Goal: Task Accomplishment & Management: Complete application form

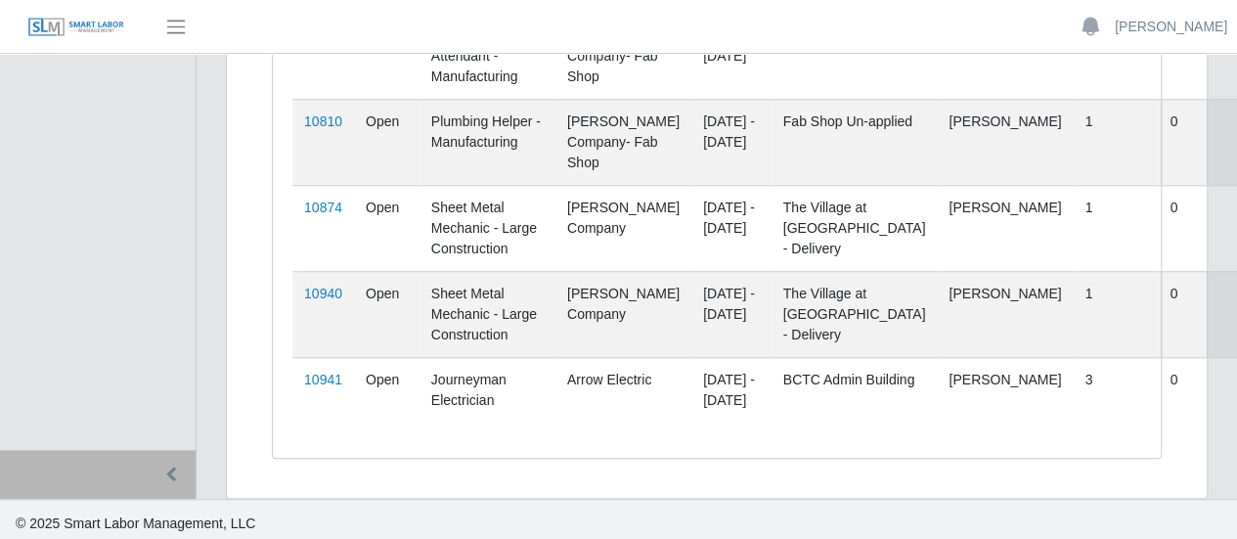
scroll to position [884, 0]
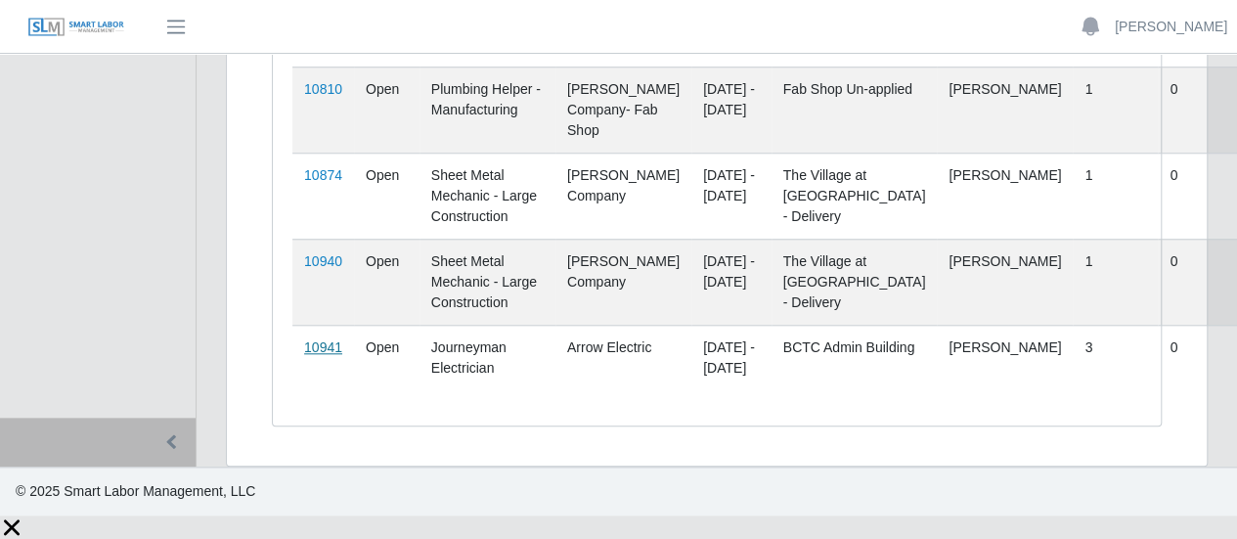
click at [329, 355] on link "10941" at bounding box center [323, 347] width 38 height 16
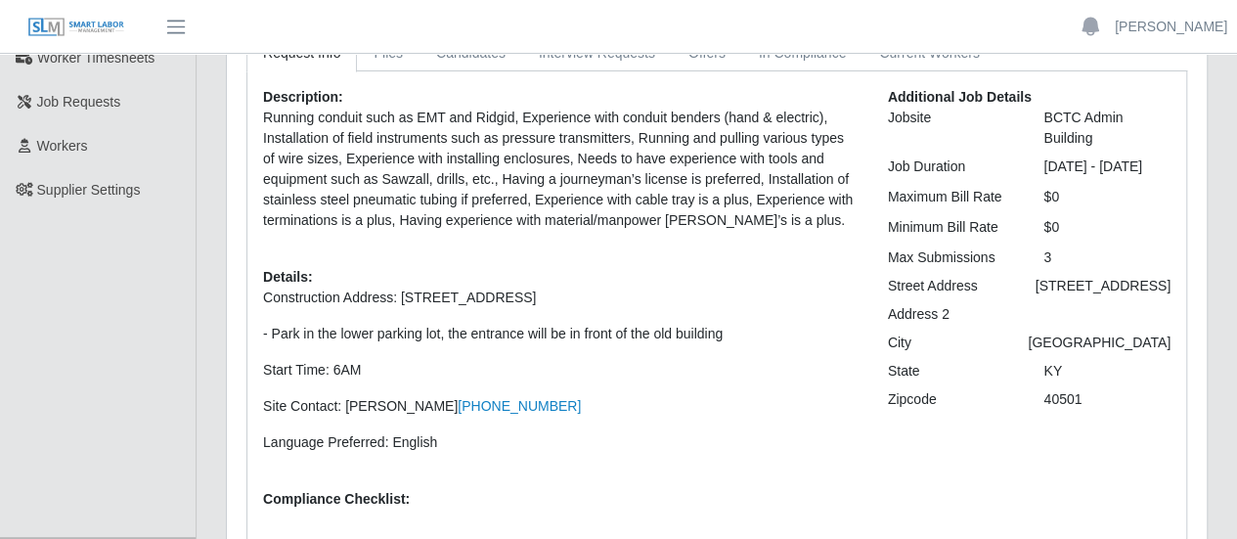
scroll to position [67, 0]
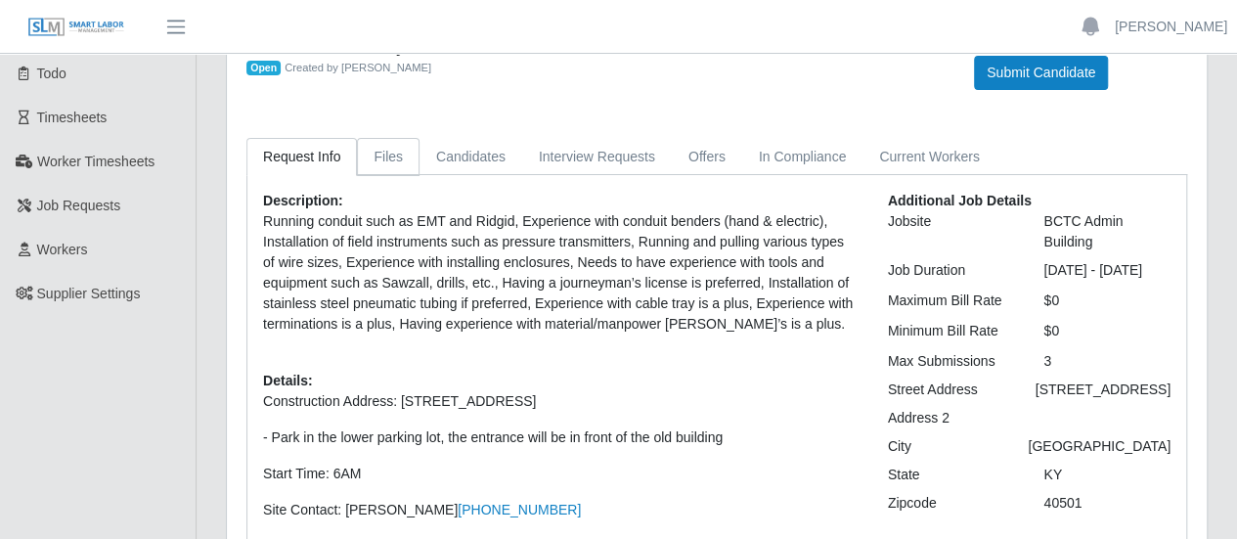
click at [379, 161] on link "Files" at bounding box center [388, 157] width 63 height 38
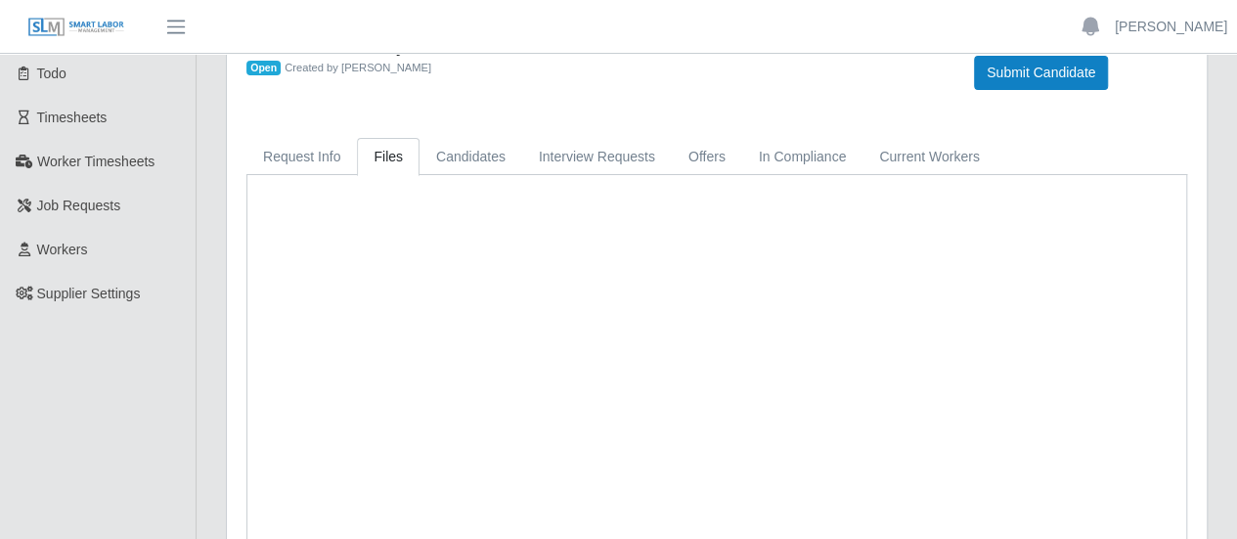
scroll to position [0, 0]
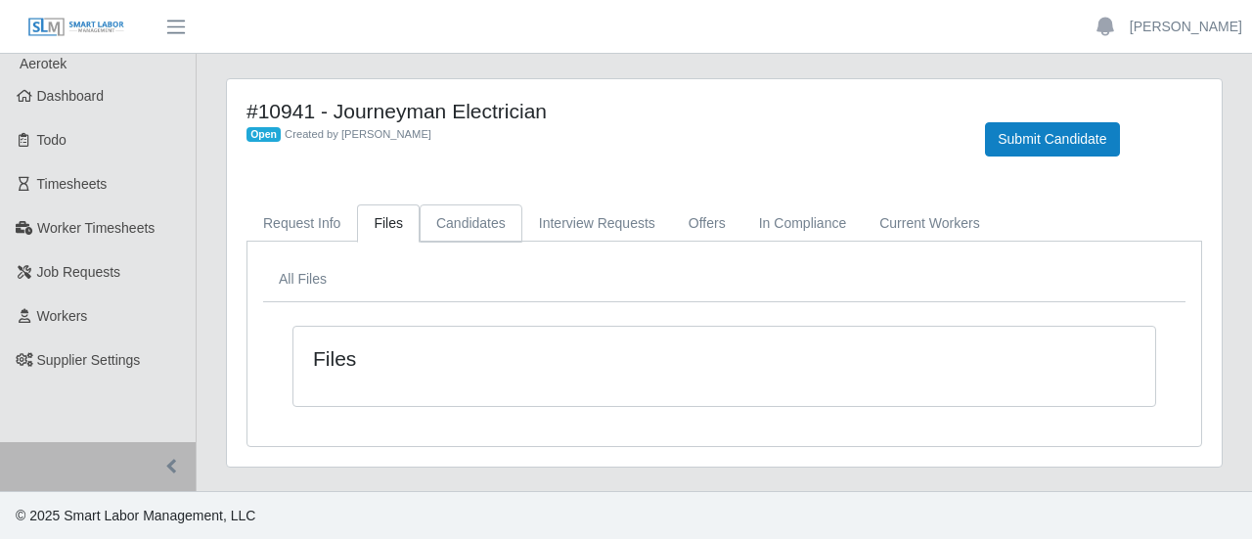
click at [464, 233] on link "Candidates" at bounding box center [471, 223] width 103 height 38
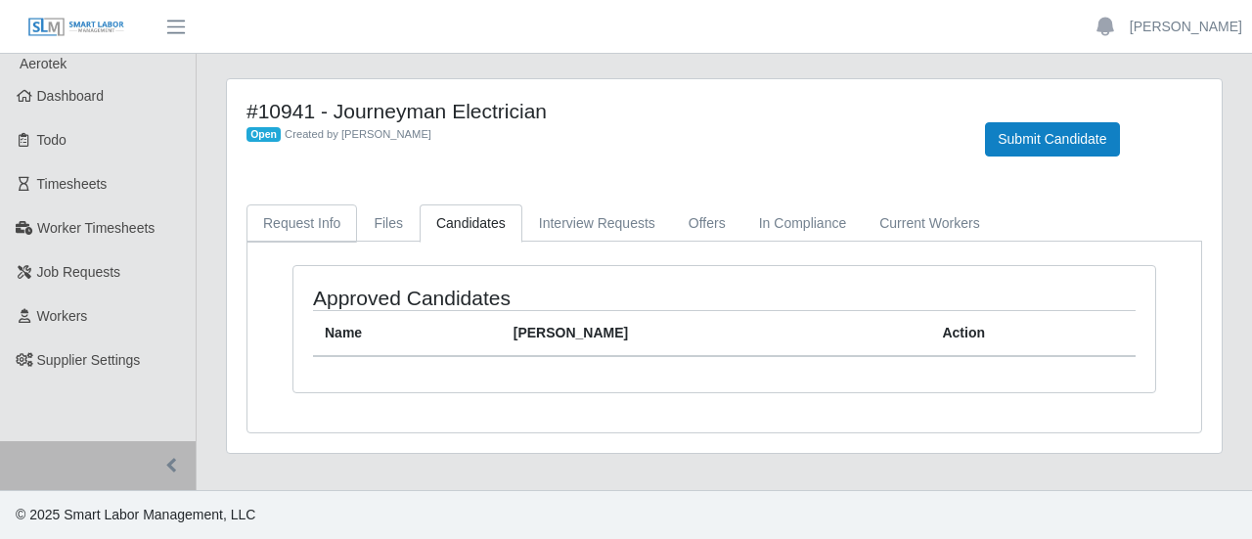
click at [313, 222] on link "Request Info" at bounding box center [301, 223] width 111 height 38
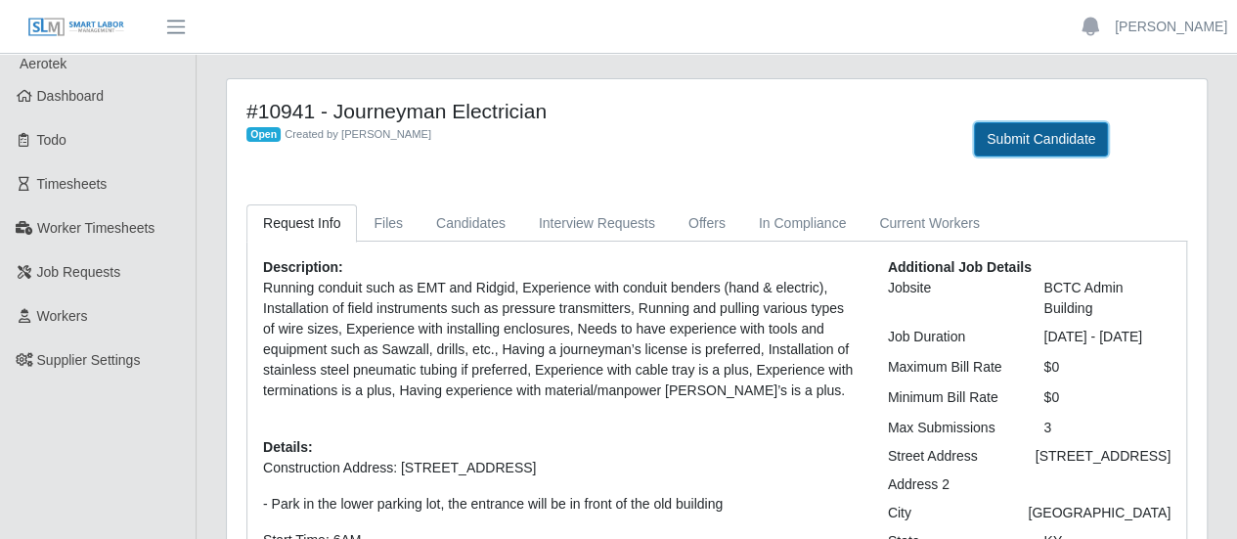
click at [1010, 136] on button "Submit Candidate" at bounding box center [1041, 139] width 134 height 34
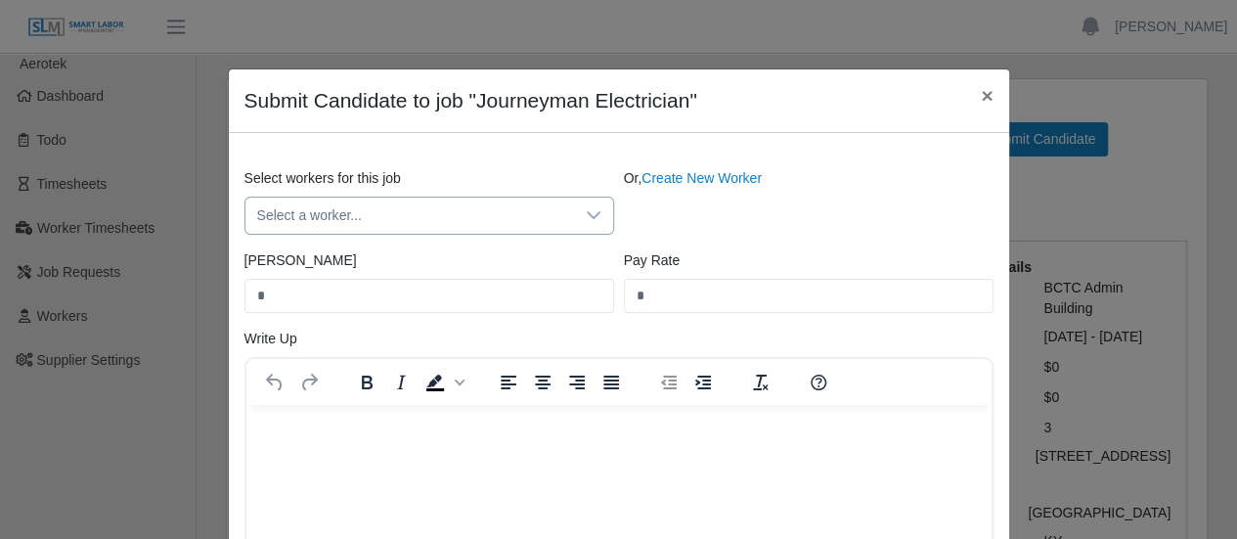
click at [470, 200] on span "Select a worker..." at bounding box center [409, 216] width 329 height 36
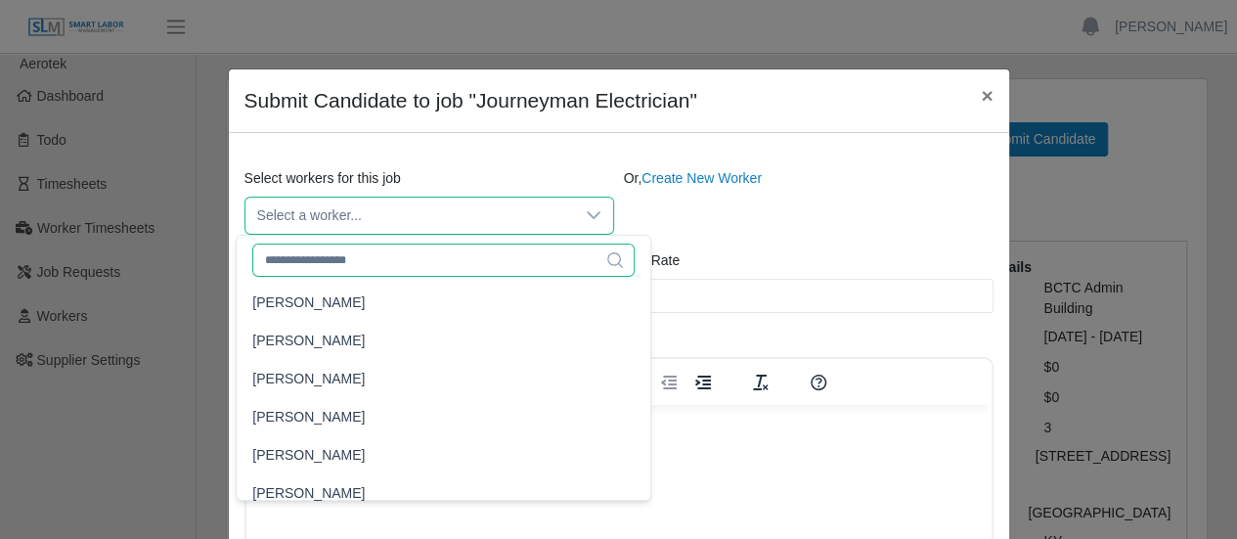
click at [394, 263] on input "text" at bounding box center [443, 260] width 382 height 33
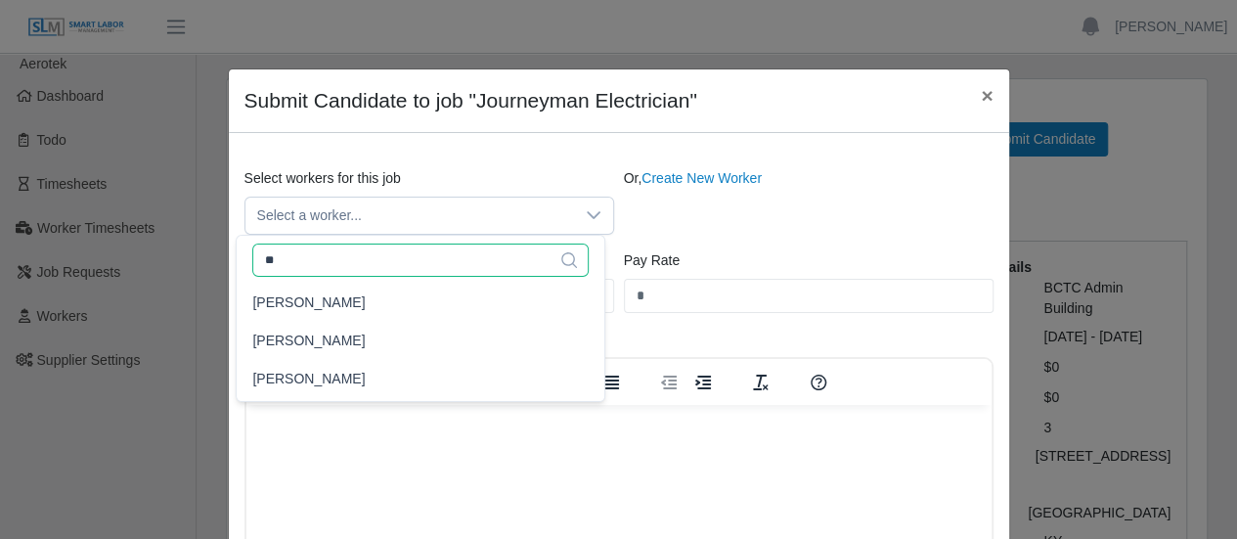
type input "*"
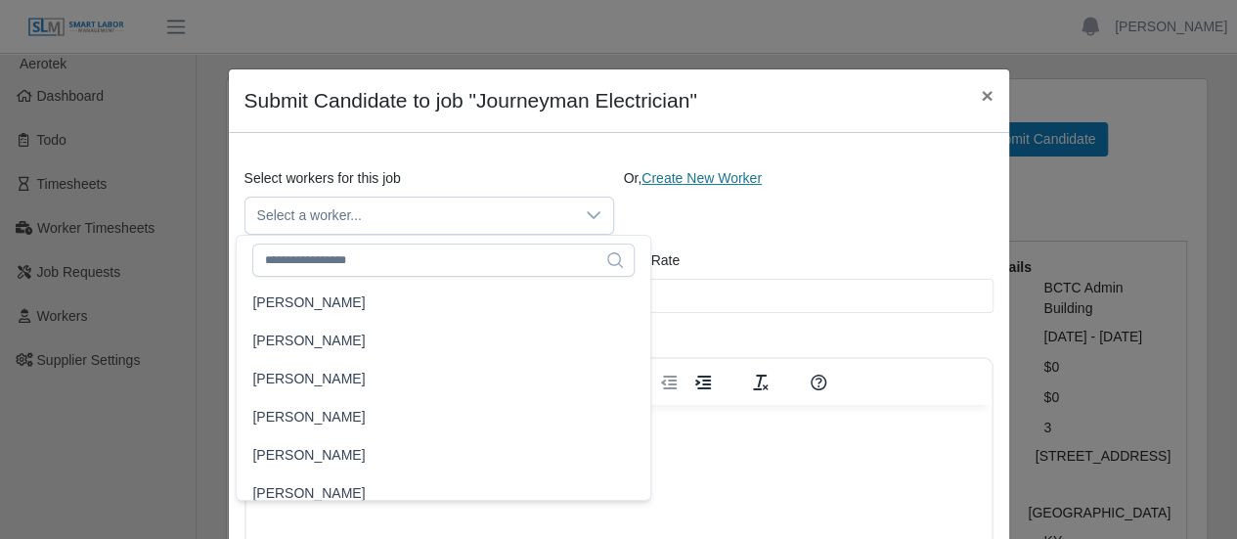
click at [724, 173] on link "Create New Worker" at bounding box center [702, 178] width 120 height 16
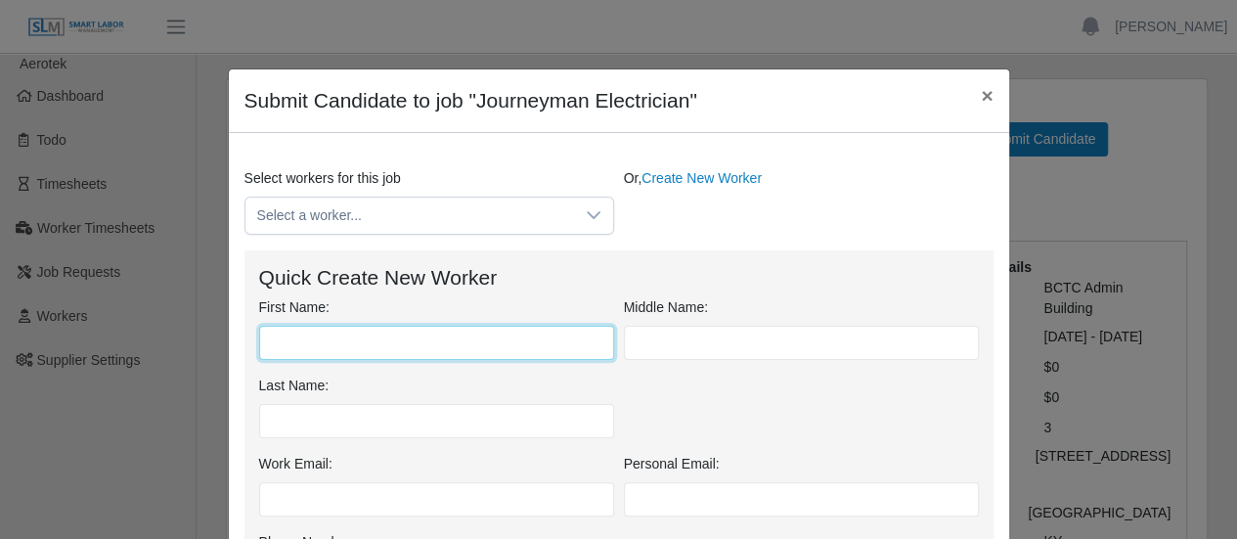
click at [407, 343] on input "First Name:" at bounding box center [436, 343] width 355 height 34
type input "*****"
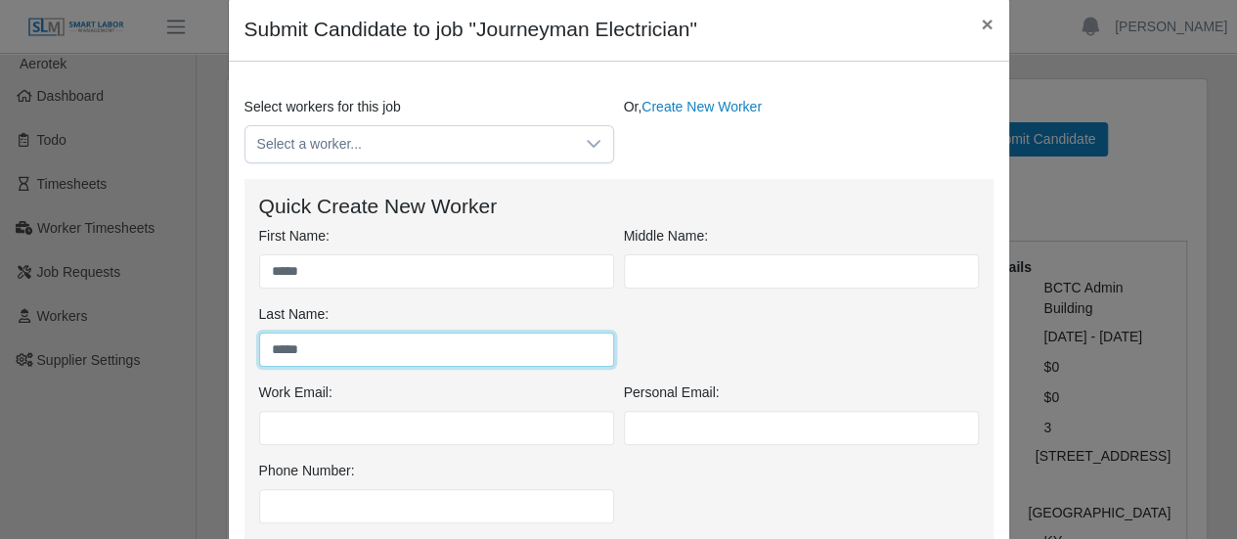
scroll to position [98, 0]
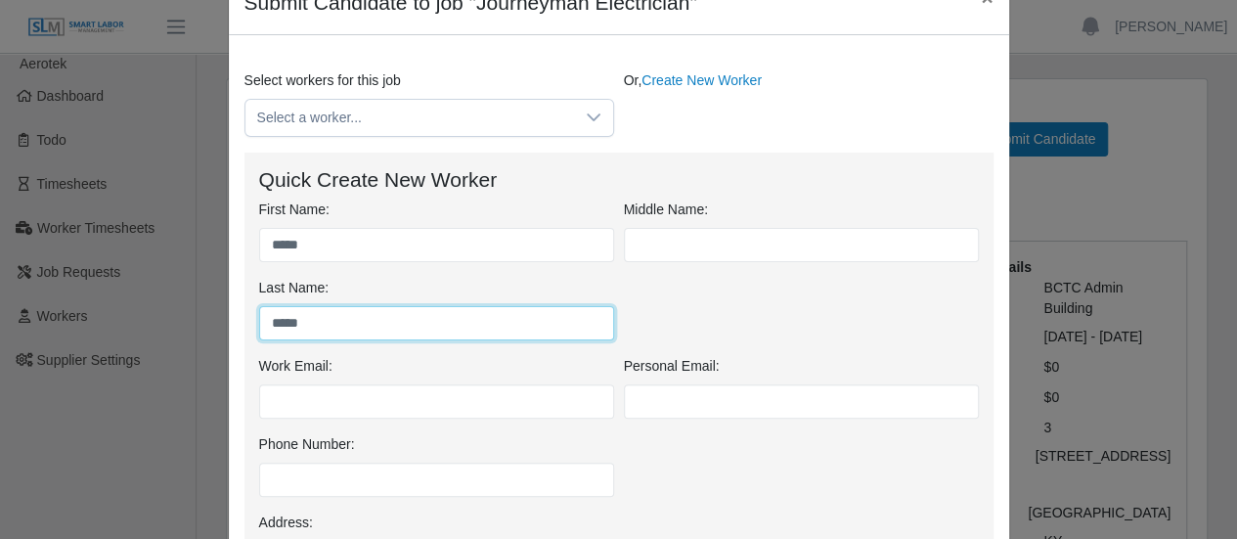
type input "*****"
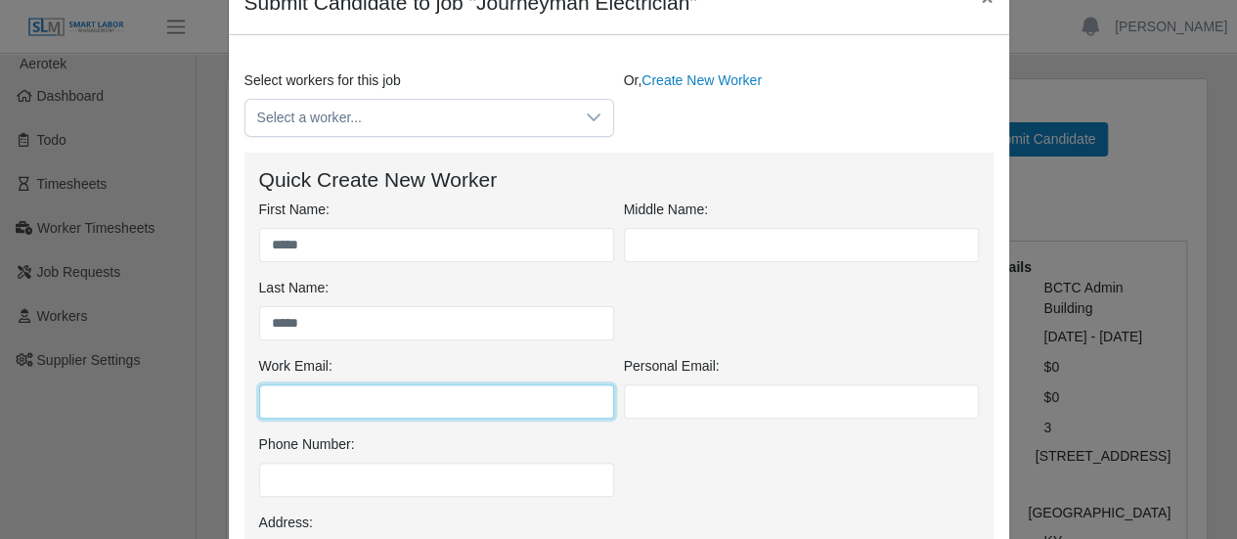
click at [305, 402] on input "Work Email:" at bounding box center [436, 401] width 355 height 34
click at [305, 403] on input "Work Email:" at bounding box center [436, 401] width 355 height 34
paste input "**********"
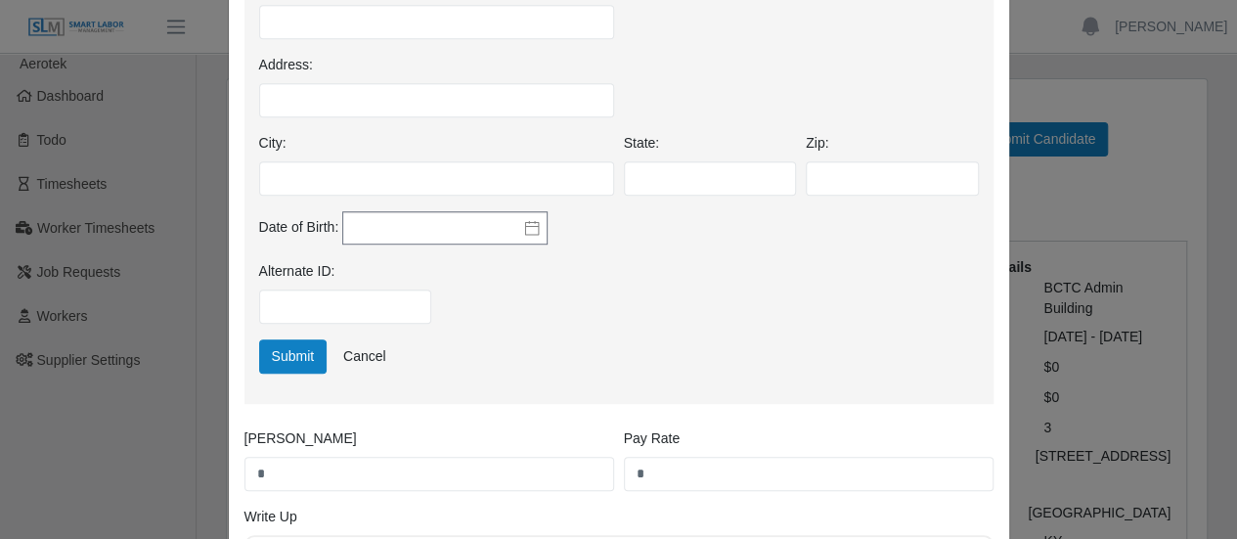
scroll to position [587, 0]
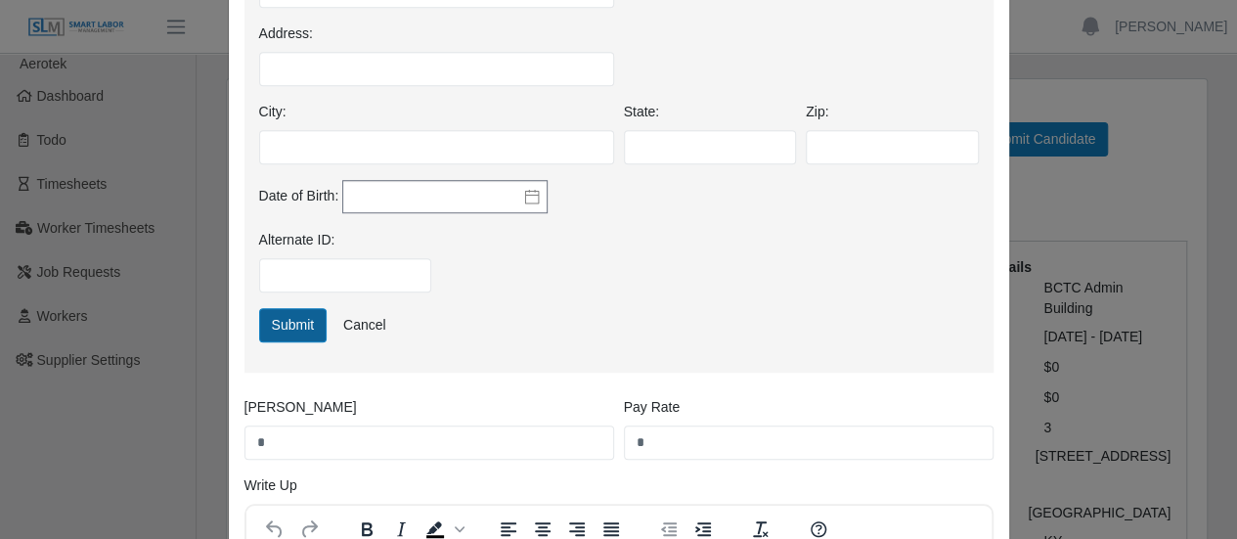
type input "**********"
click at [289, 332] on button "Submit" at bounding box center [293, 325] width 68 height 34
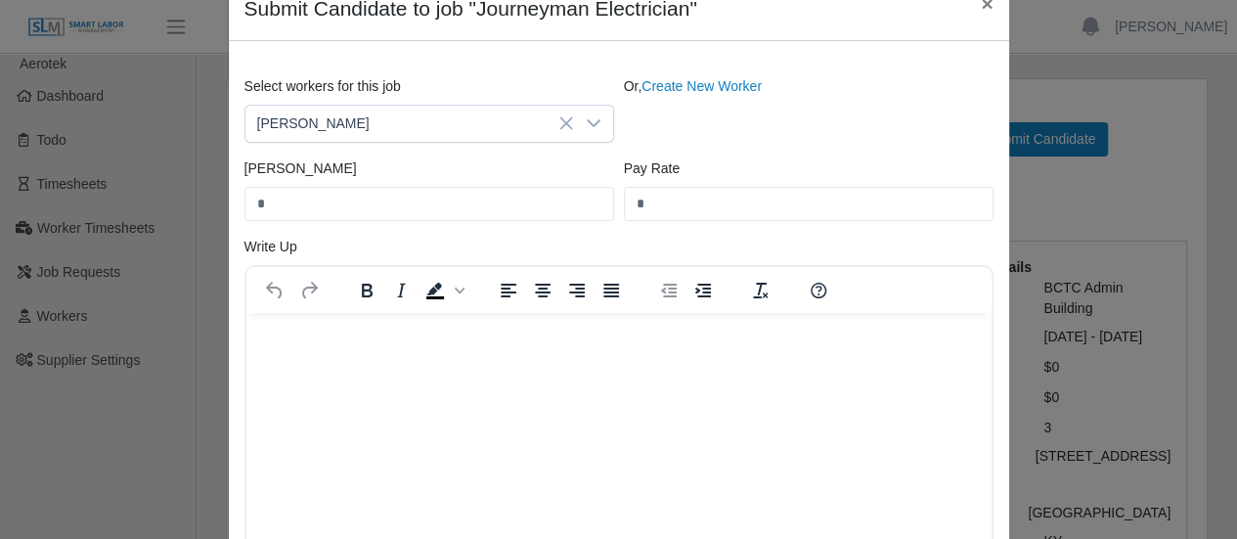
scroll to position [196, 0]
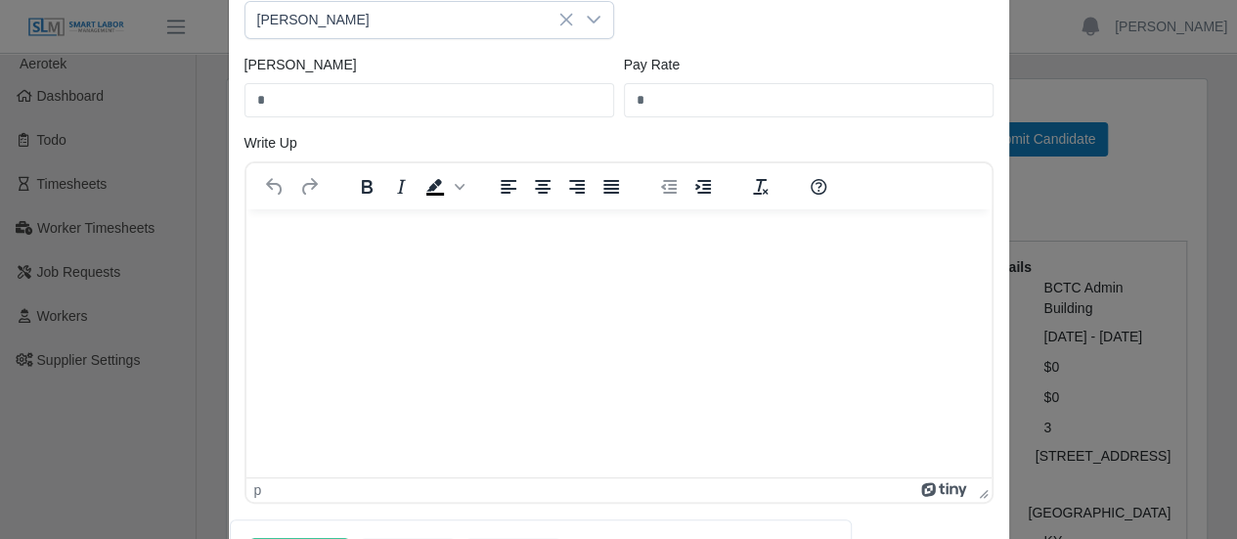
click at [378, 261] on html at bounding box center [617, 234] width 745 height 53
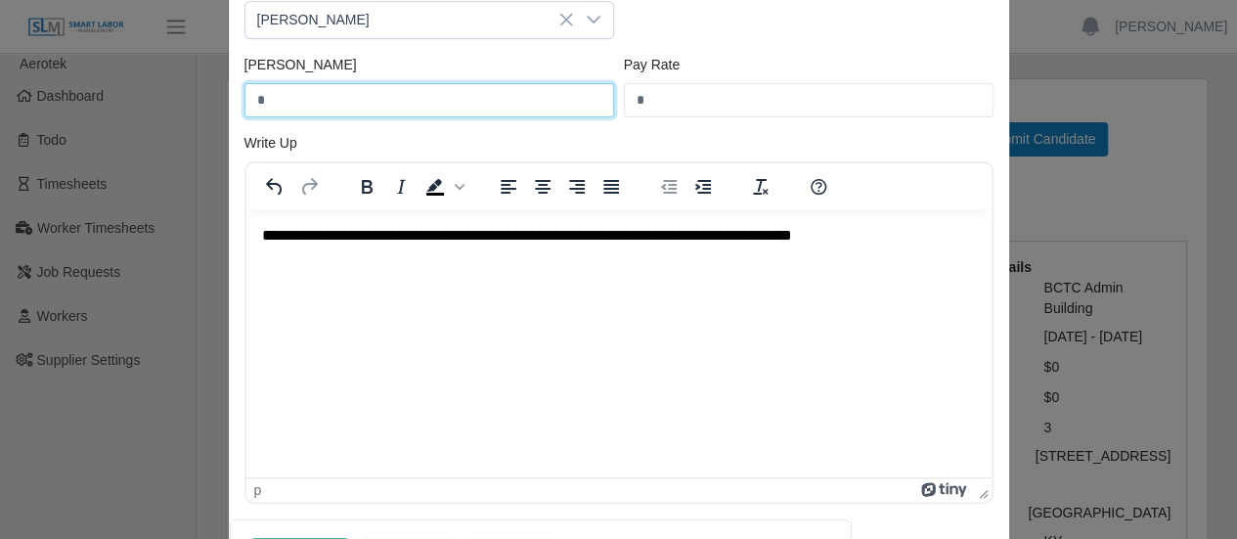
click at [299, 96] on input "*" at bounding box center [429, 100] width 370 height 34
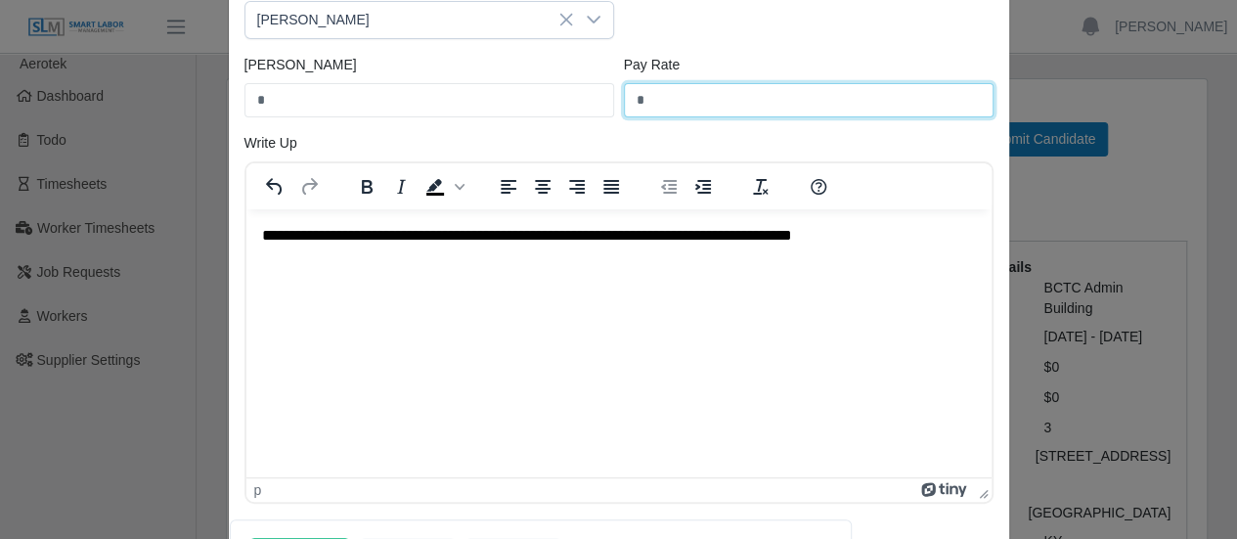
click at [673, 95] on input "*" at bounding box center [809, 100] width 370 height 34
type input "**"
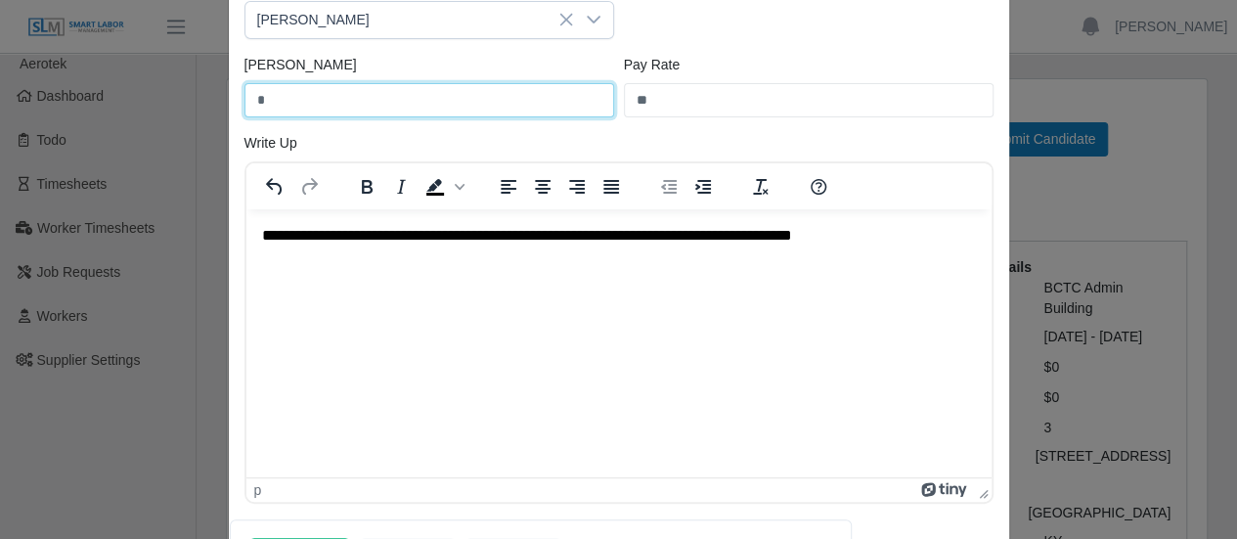
click at [278, 99] on input "*" at bounding box center [429, 100] width 370 height 34
type input "**"
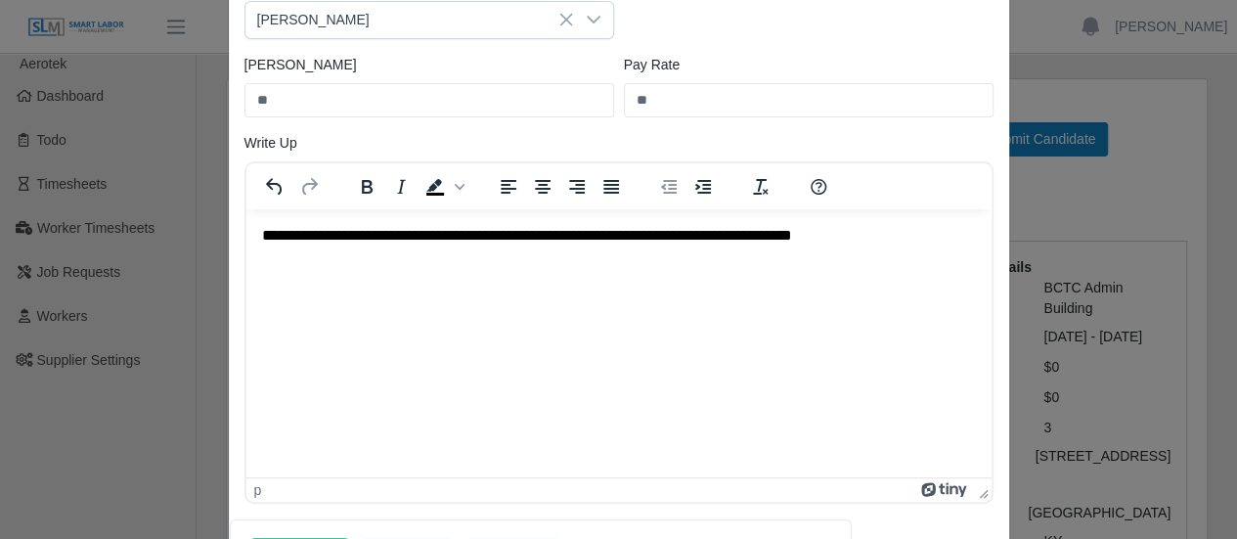
click at [593, 261] on html "**********" at bounding box center [617, 234] width 745 height 53
click at [713, 238] on p "**********" at bounding box center [618, 235] width 715 height 22
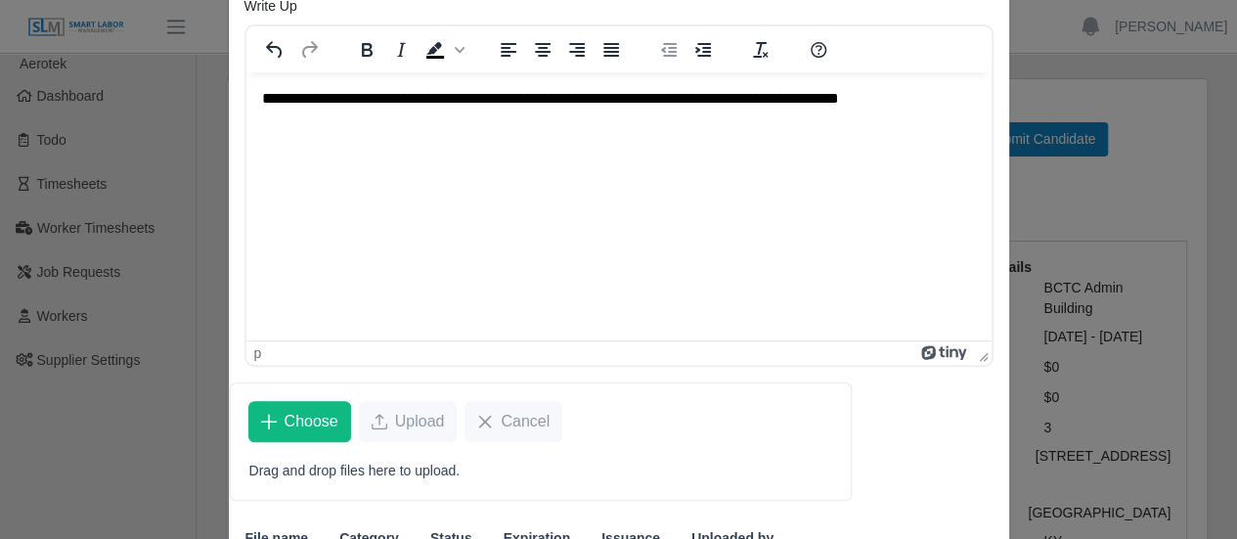
scroll to position [491, 0]
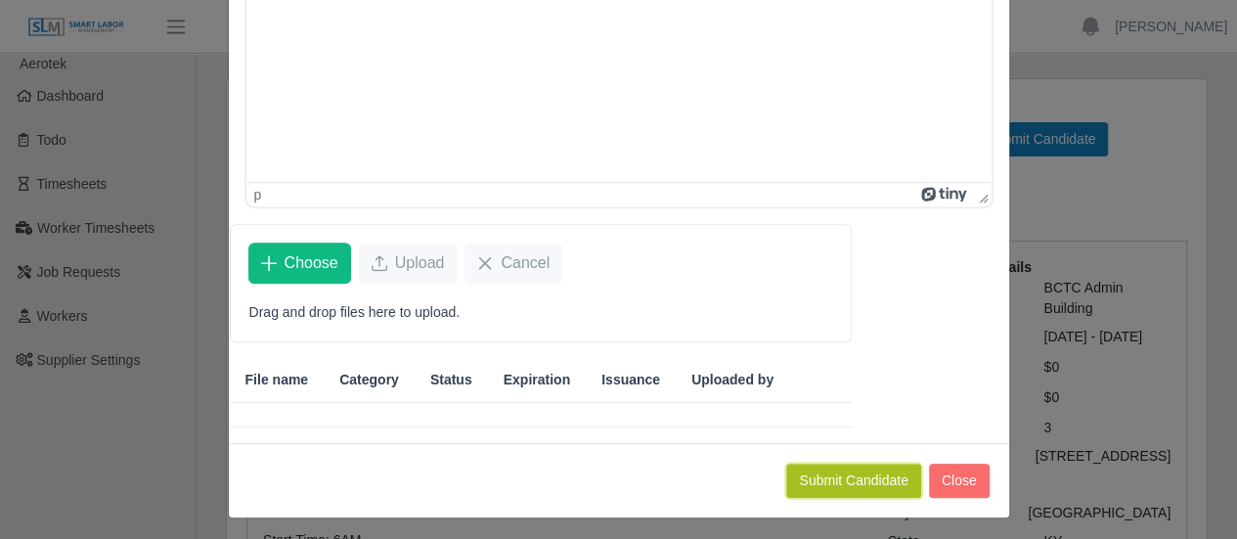
click at [830, 481] on button "Submit Candidate" at bounding box center [853, 481] width 134 height 34
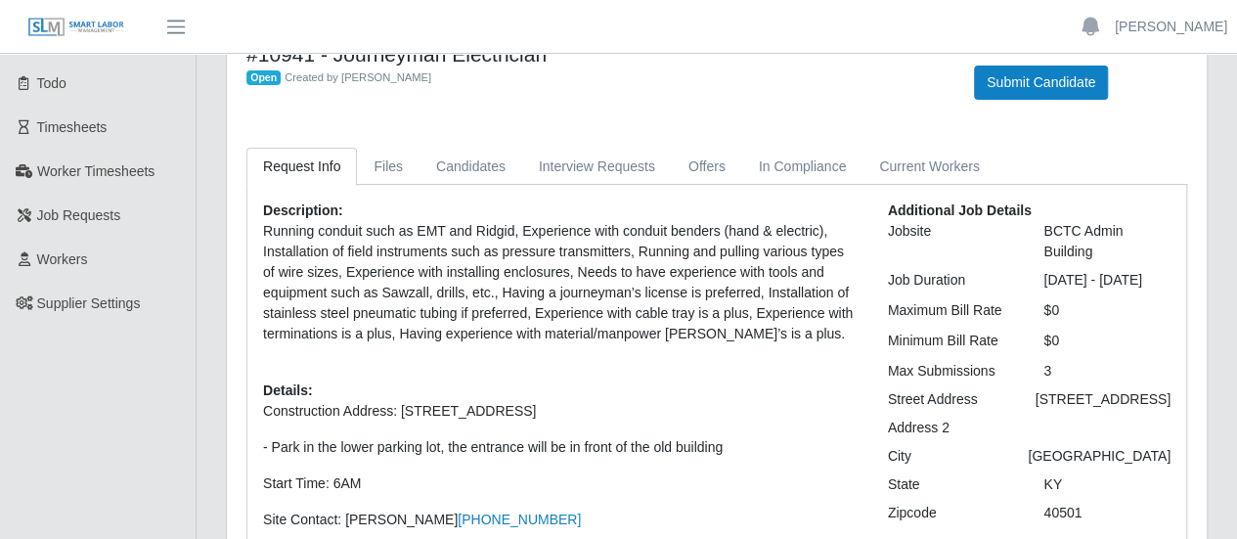
scroll to position [98, 0]
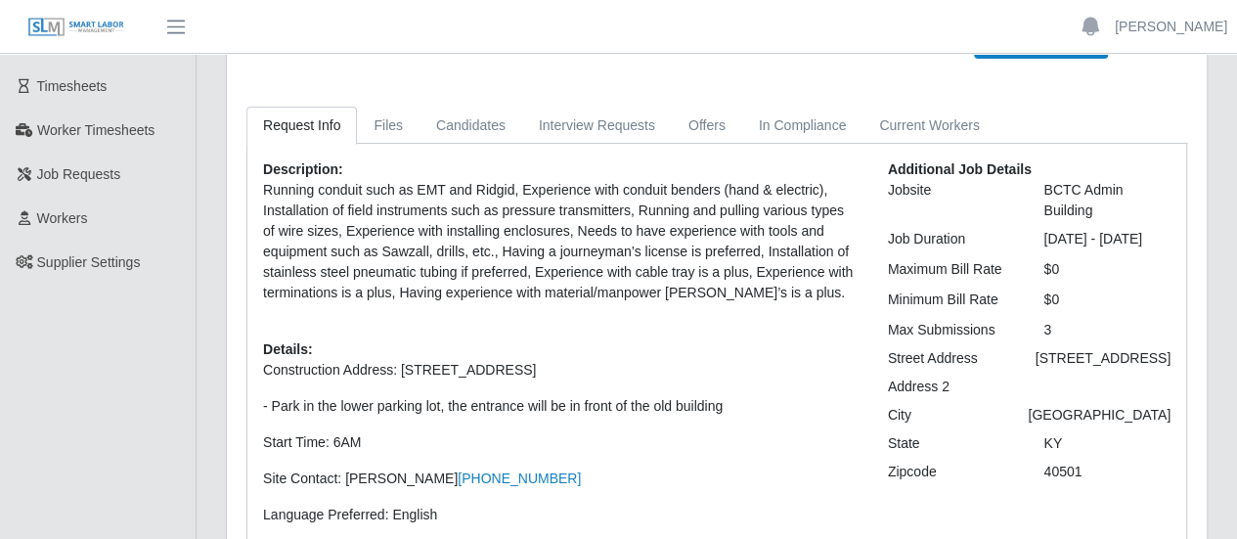
drag, startPoint x: 885, startPoint y: 350, endPoint x: 1084, endPoint y: 353, distance: 198.5
click at [1084, 340] on div "Max Submissions 3" at bounding box center [1029, 330] width 312 height 21
click at [639, 326] on div "Description: Running conduit such as EMT and Ridgid, Experience with conduit be…" at bounding box center [560, 378] width 625 height 438
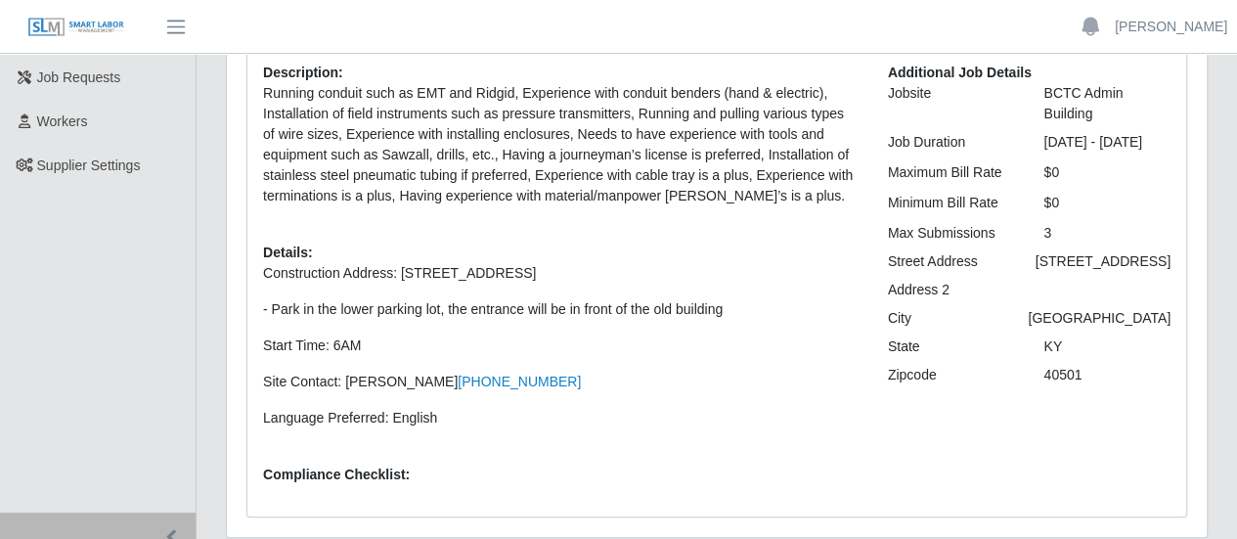
scroll to position [196, 0]
click at [396, 189] on p "Running conduit such as EMT and Ridgid, Experience with conduit benders (hand &…" at bounding box center [561, 143] width 596 height 123
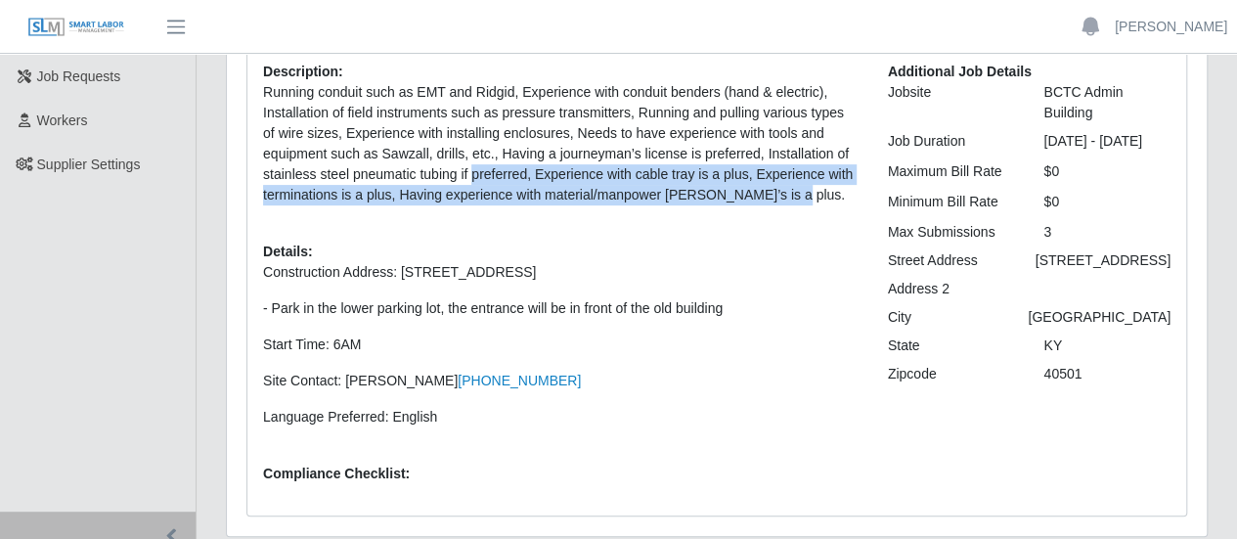
drag, startPoint x: 472, startPoint y: 174, endPoint x: 774, endPoint y: 193, distance: 301.8
click at [774, 193] on p "Running conduit such as EMT and Ridgid, Experience with conduit benders (hand &…" at bounding box center [561, 143] width 596 height 123
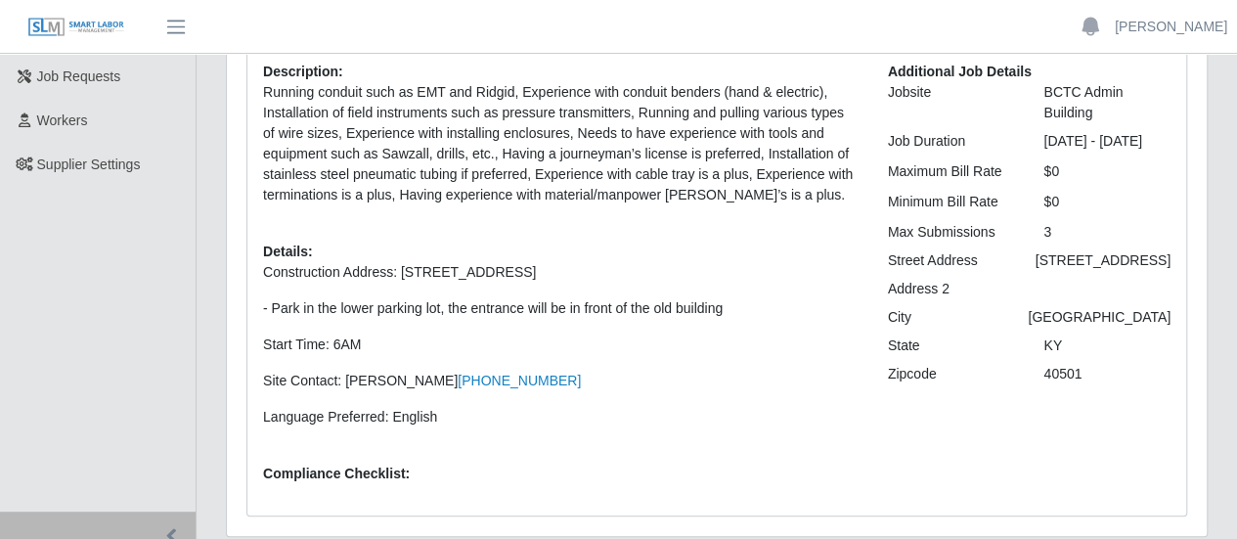
click at [249, 148] on div "Description: Running conduit such as EMT and Ridgid, Experience with conduit be…" at bounding box center [560, 281] width 625 height 438
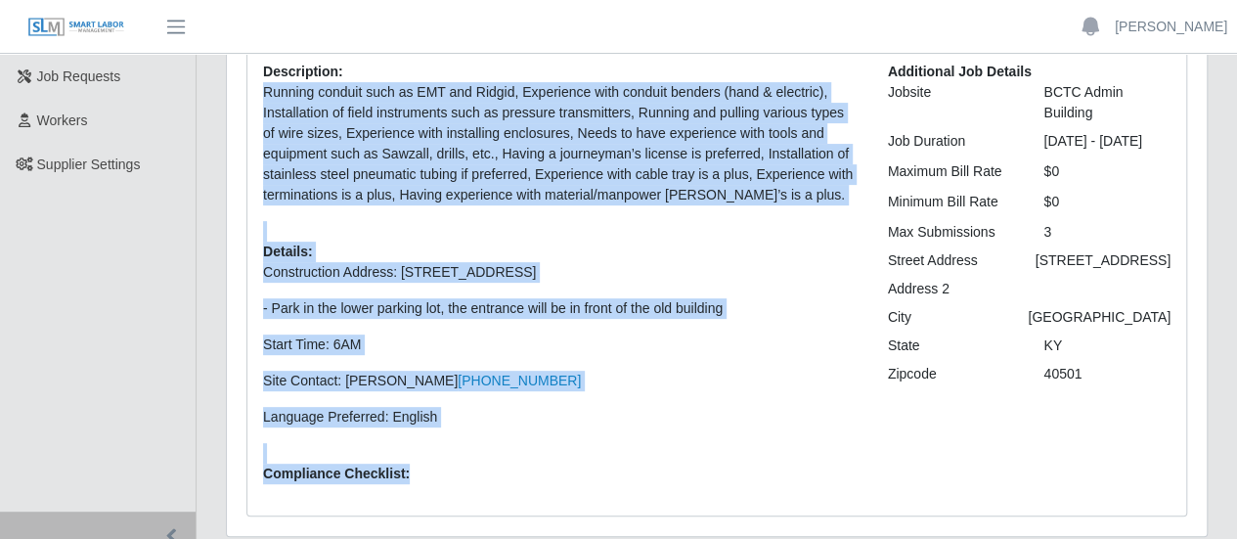
drag, startPoint x: 259, startPoint y: 97, endPoint x: 751, endPoint y: 480, distance: 623.6
click at [751, 480] on div "Description: Running conduit such as EMT and Ridgid, Experience with conduit be…" at bounding box center [560, 281] width 625 height 438
click at [688, 412] on p "Language Preferred: English" at bounding box center [561, 417] width 596 height 21
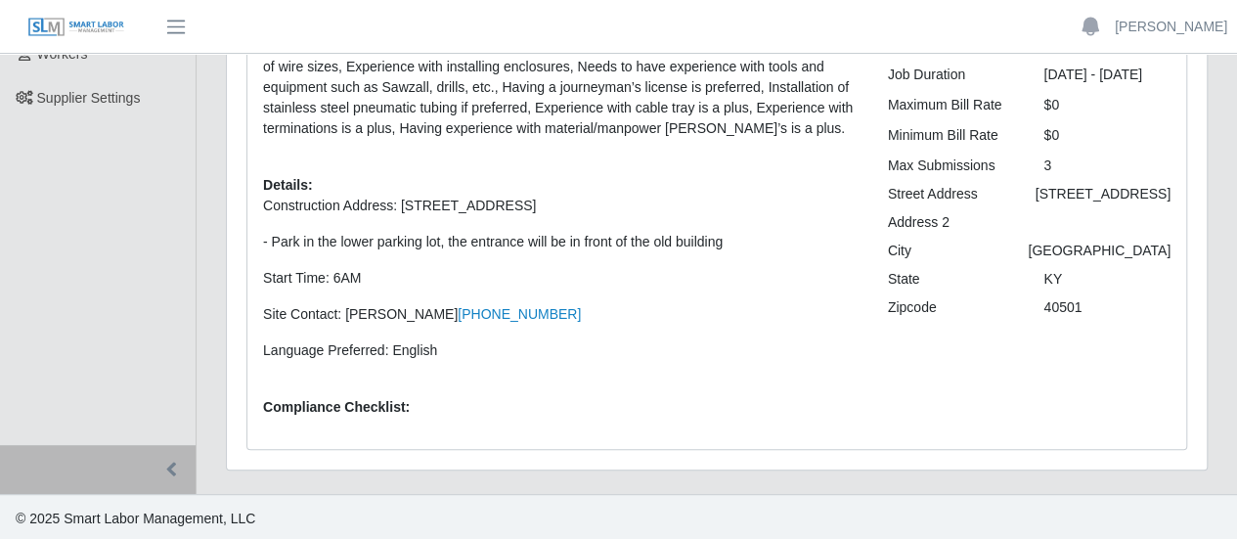
scroll to position [67, 0]
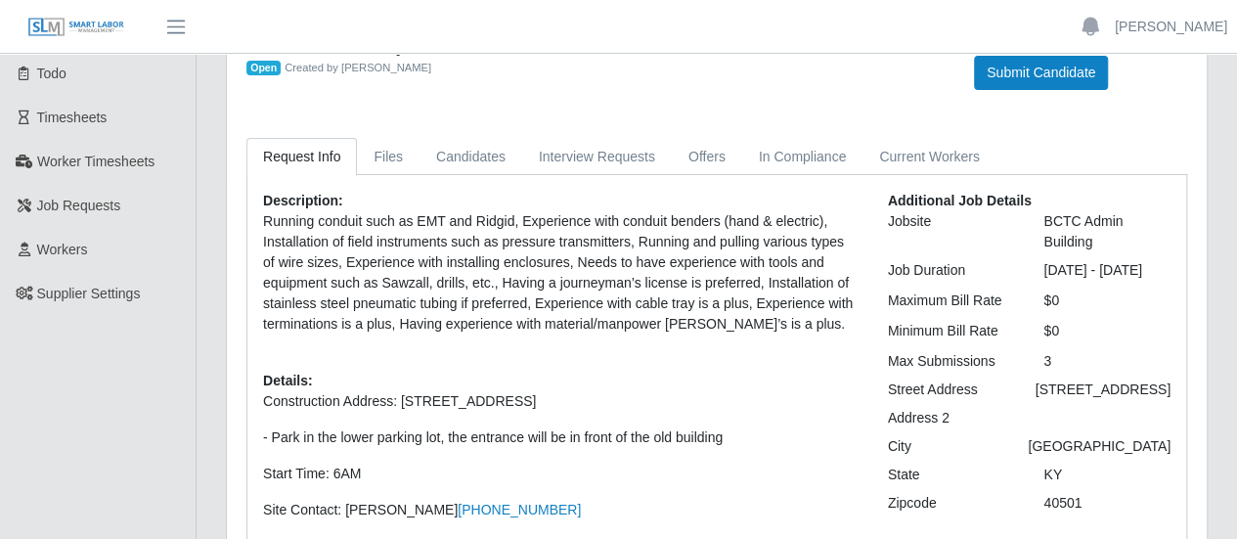
drag, startPoint x: 344, startPoint y: 288, endPoint x: 288, endPoint y: 244, distance: 71.8
click at [342, 287] on p "Running conduit such as EMT and Ridgid, Experience with conduit benders (hand &…" at bounding box center [561, 272] width 596 height 123
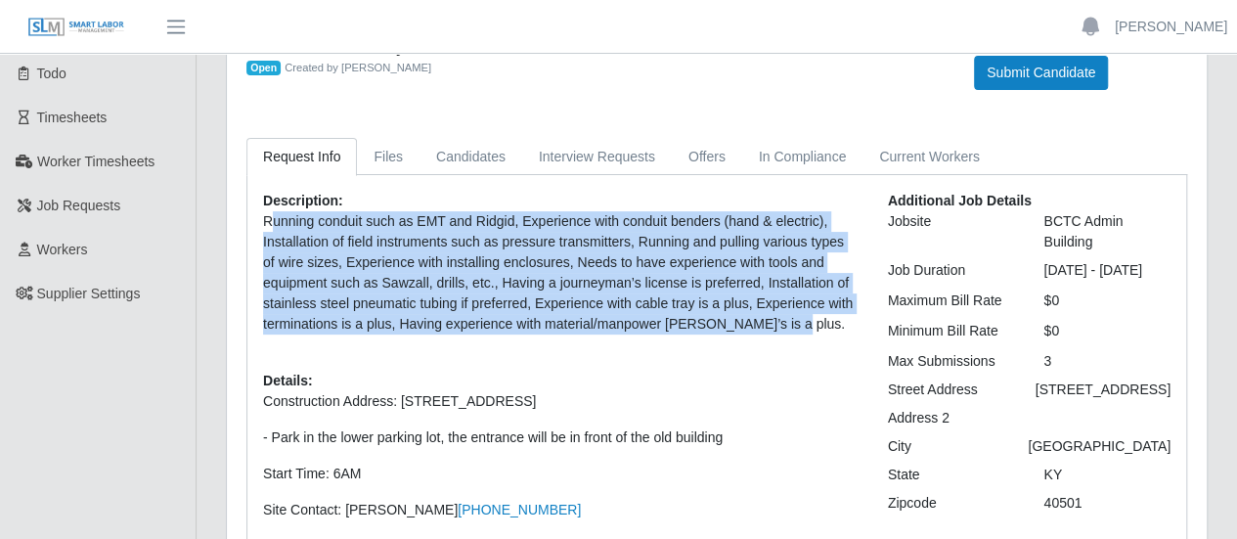
drag, startPoint x: 273, startPoint y: 225, endPoint x: 775, endPoint y: 320, distance: 510.6
click at [775, 320] on p "Running conduit such as EMT and Ridgid, Experience with conduit benders (hand &…" at bounding box center [561, 272] width 596 height 123
drag, startPoint x: 260, startPoint y: 220, endPoint x: 771, endPoint y: 326, distance: 521.3
click at [770, 326] on div "Description: Running conduit such as EMT and Ridgid, Experience with conduit be…" at bounding box center [560, 410] width 625 height 438
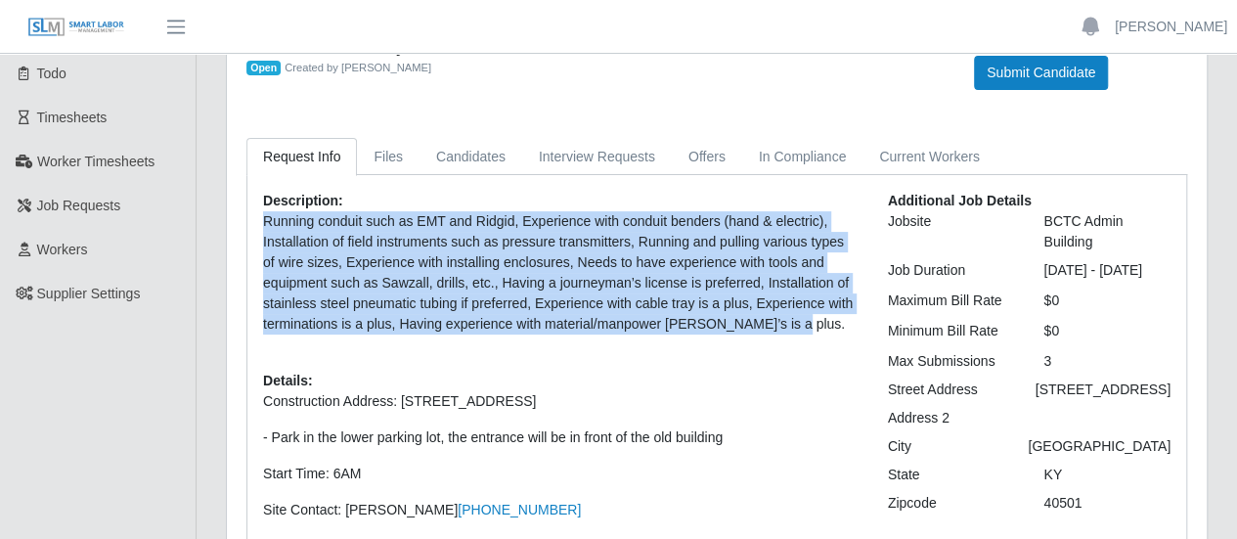
click at [772, 324] on p "Running conduit such as EMT and Ridgid, Experience with conduit benders (hand &…" at bounding box center [561, 272] width 596 height 123
click at [747, 309] on p "Running conduit such as EMT and Ridgid, Experience with conduit benders (hand &…" at bounding box center [561, 272] width 596 height 123
